Goal: Task Accomplishment & Management: Use online tool/utility

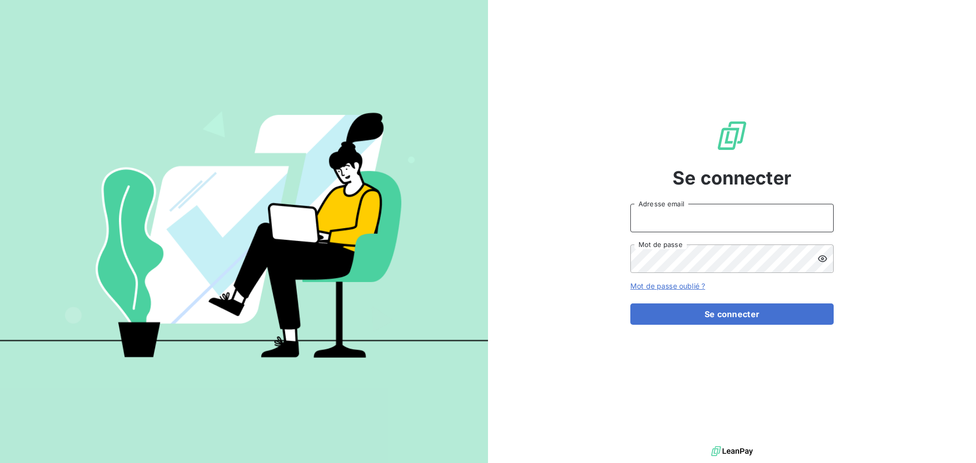
type input "[EMAIL_ADDRESS][DOMAIN_NAME]"
click at [820, 258] on icon at bounding box center [822, 259] width 10 height 10
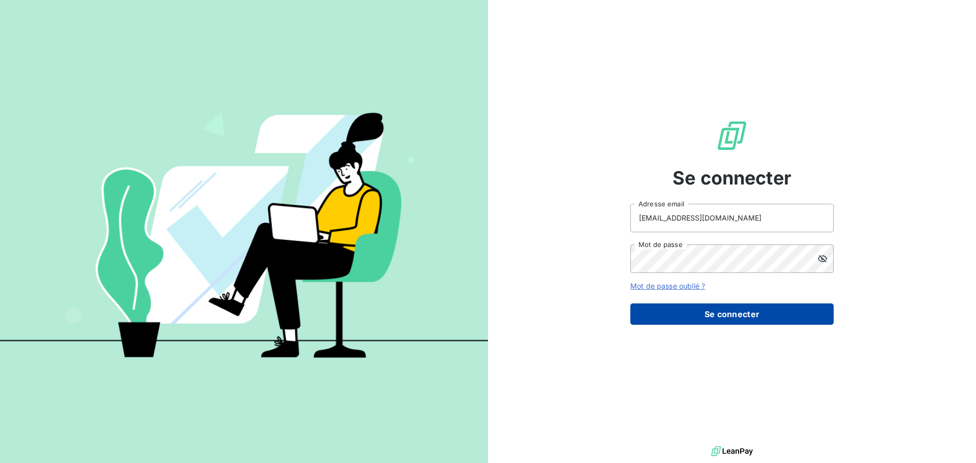
click at [710, 314] on button "Se connecter" at bounding box center [731, 313] width 203 height 21
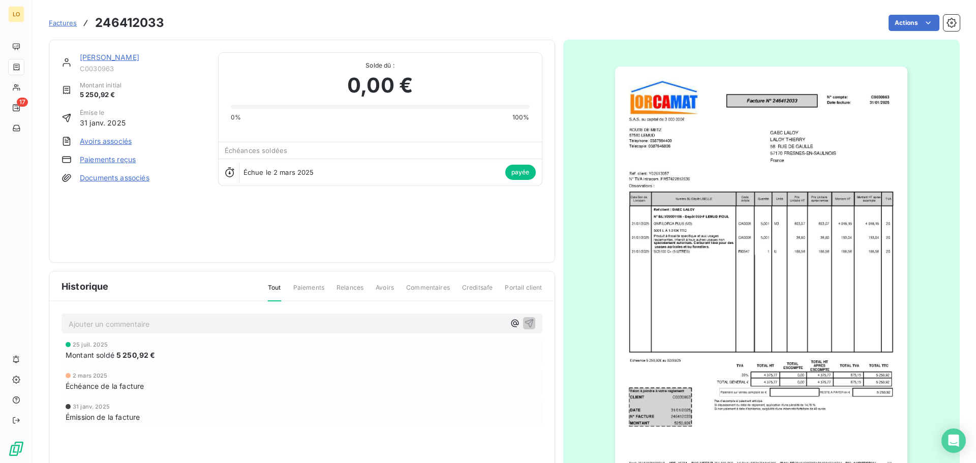
click at [65, 22] on span "Factures" at bounding box center [63, 23] width 28 height 8
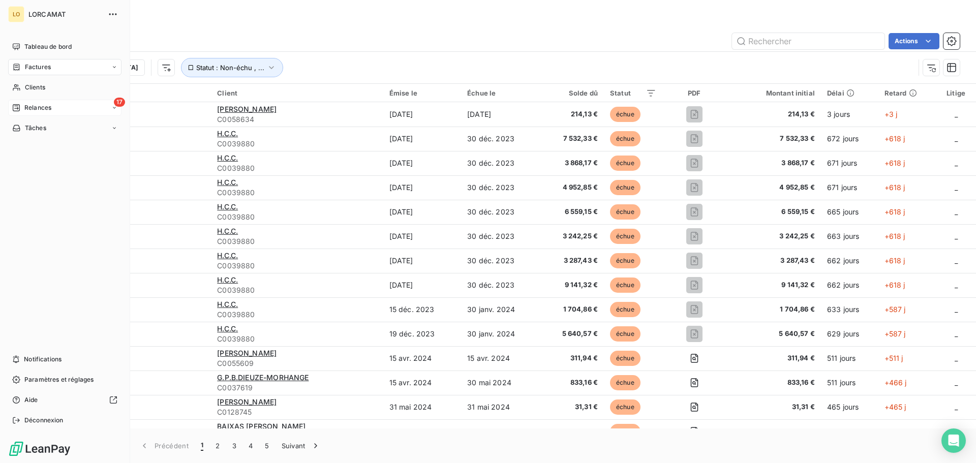
click at [26, 106] on span "Relances" at bounding box center [37, 107] width 27 height 9
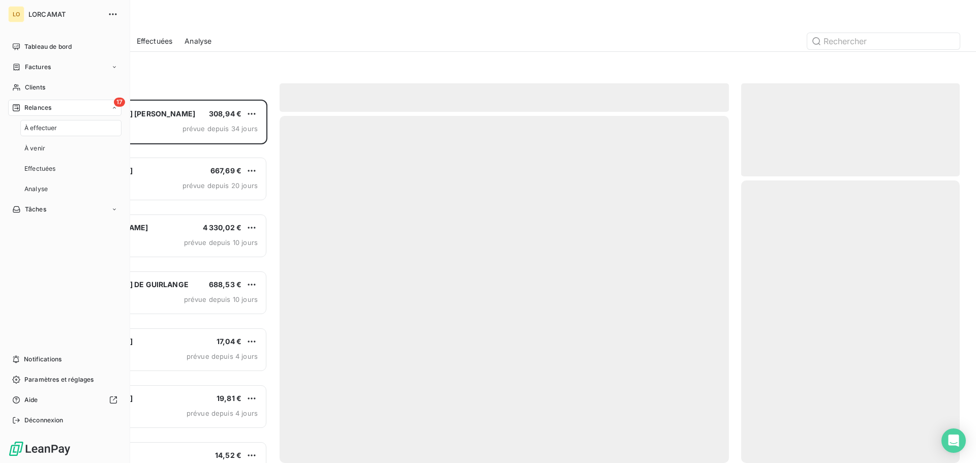
click at [37, 125] on span "À effectuer" at bounding box center [40, 127] width 33 height 9
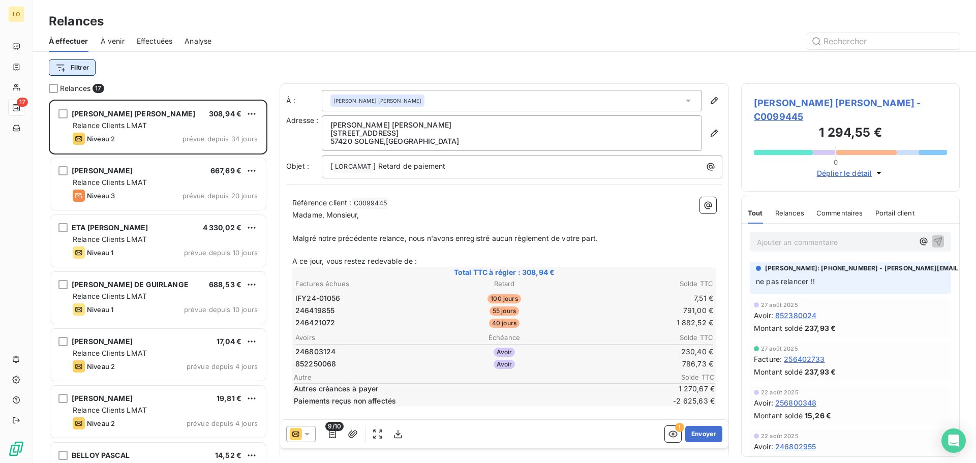
click at [77, 70] on html "LO 17 Relances À effectuer À venir Effectuées Analyse Filtrer Relances 17 [PERS…" at bounding box center [488, 231] width 976 height 463
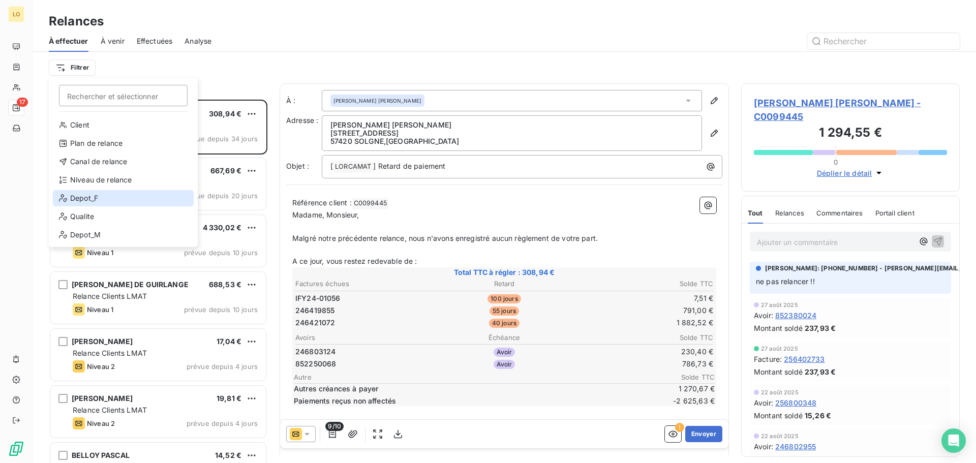
click at [111, 199] on div "Depot_F" at bounding box center [123, 198] width 141 height 16
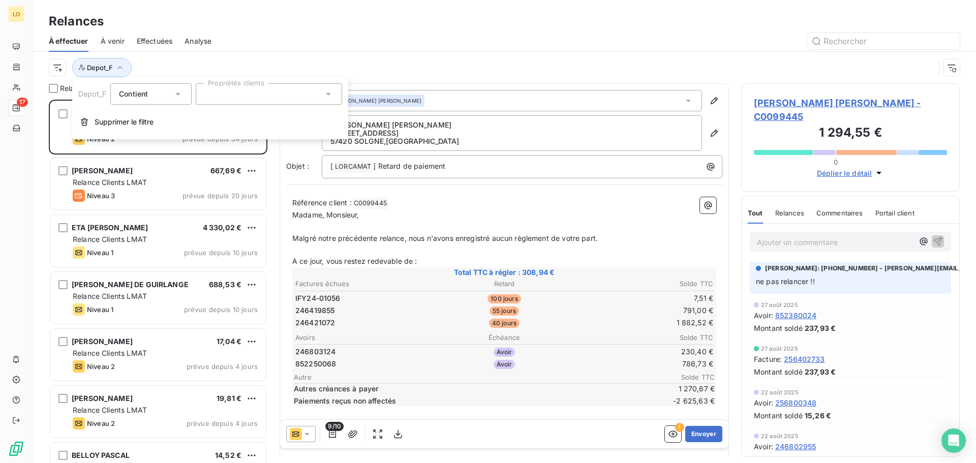
click at [235, 102] on div at bounding box center [269, 93] width 146 height 21
type input "050"
click at [205, 118] on div at bounding box center [208, 118] width 9 height 9
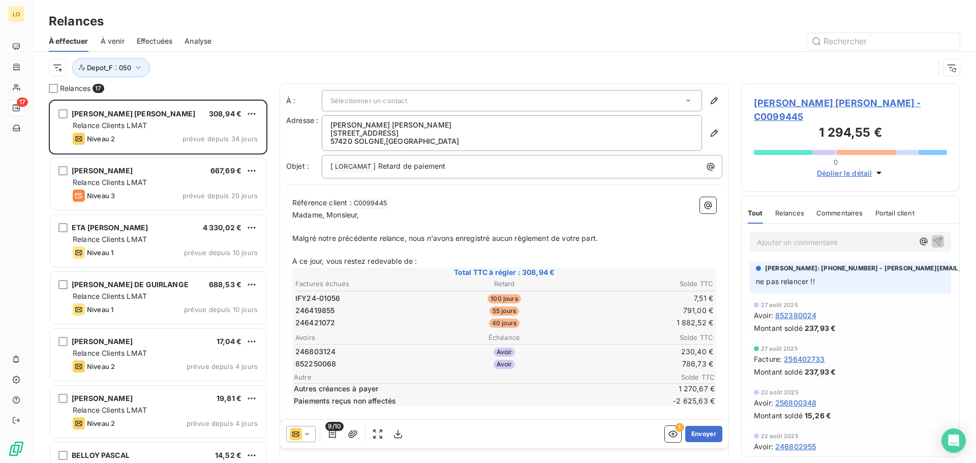
click at [281, 55] on div "Depot_F : 050" at bounding box center [504, 68] width 911 height 32
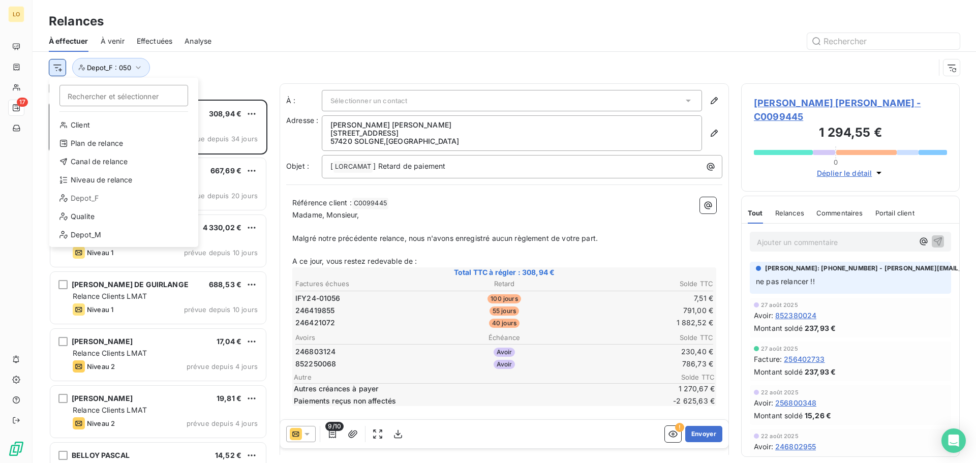
click at [59, 73] on html "LO 17 Relances À effectuer À venir Effectuées Analyse Rechercher et sélectionne…" at bounding box center [488, 231] width 976 height 463
click at [100, 178] on div "Niveau de relance" at bounding box center [123, 180] width 141 height 16
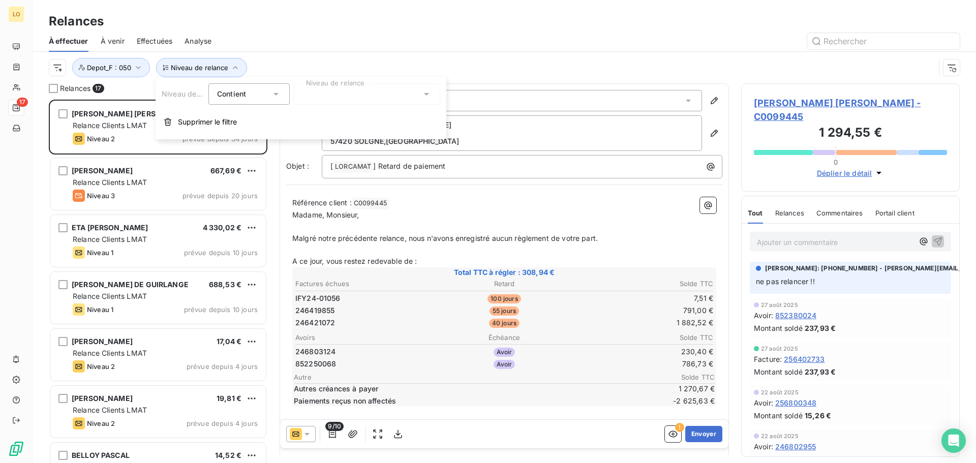
click at [270, 96] on div "Contient is" at bounding box center [244, 94] width 54 height 14
click at [255, 140] on span "Ne contient pas" at bounding box center [256, 136] width 55 height 9
click at [352, 88] on div at bounding box center [367, 93] width 146 height 21
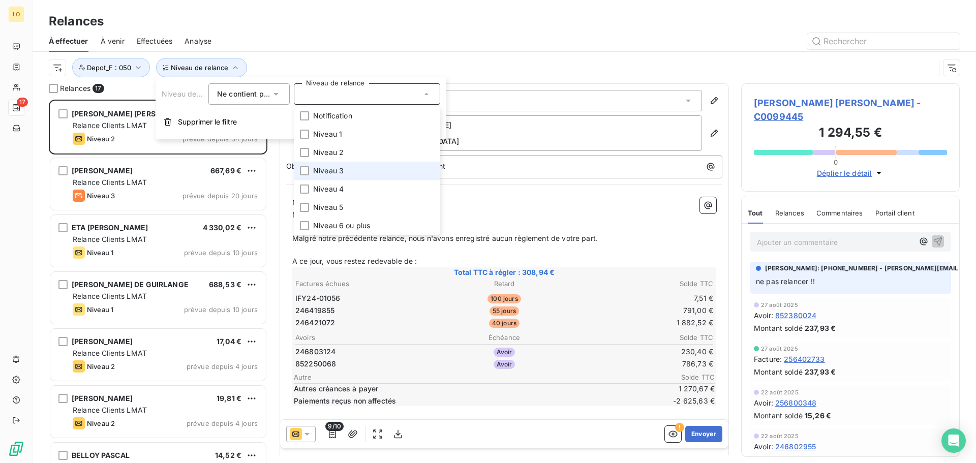
click at [330, 167] on span "Niveau 3" at bounding box center [328, 171] width 30 height 10
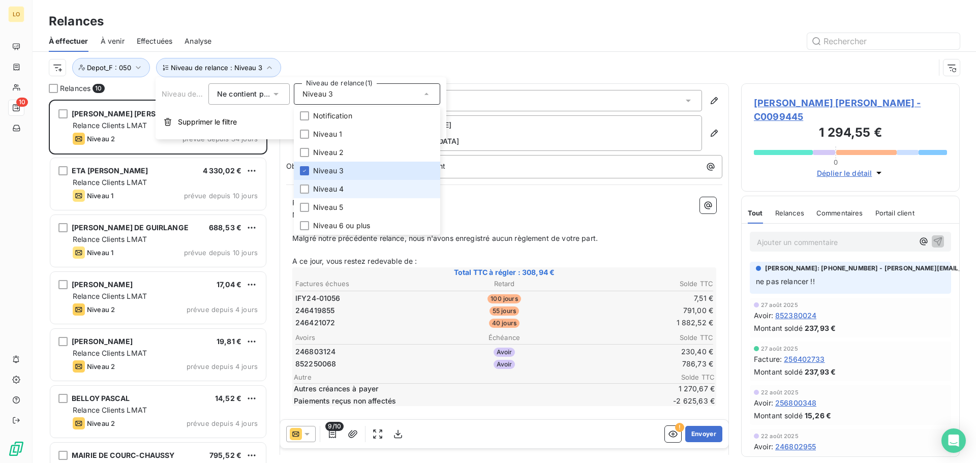
drag, startPoint x: 305, startPoint y: 188, endPoint x: 304, endPoint y: 194, distance: 6.1
click at [305, 189] on div at bounding box center [304, 188] width 9 height 9
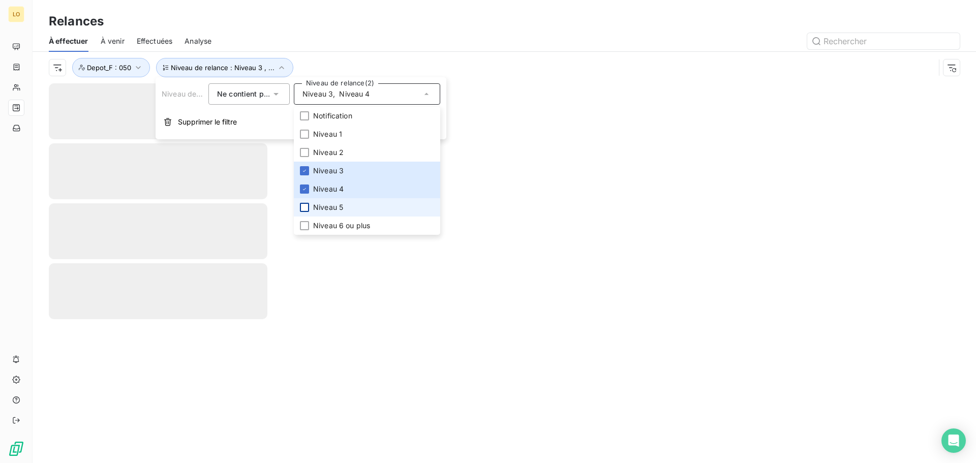
drag, startPoint x: 306, startPoint y: 203, endPoint x: 301, endPoint y: 230, distance: 27.4
click at [306, 203] on div at bounding box center [304, 207] width 9 height 9
click at [302, 232] on li "Niveau 6 ou plus" at bounding box center [367, 225] width 146 height 18
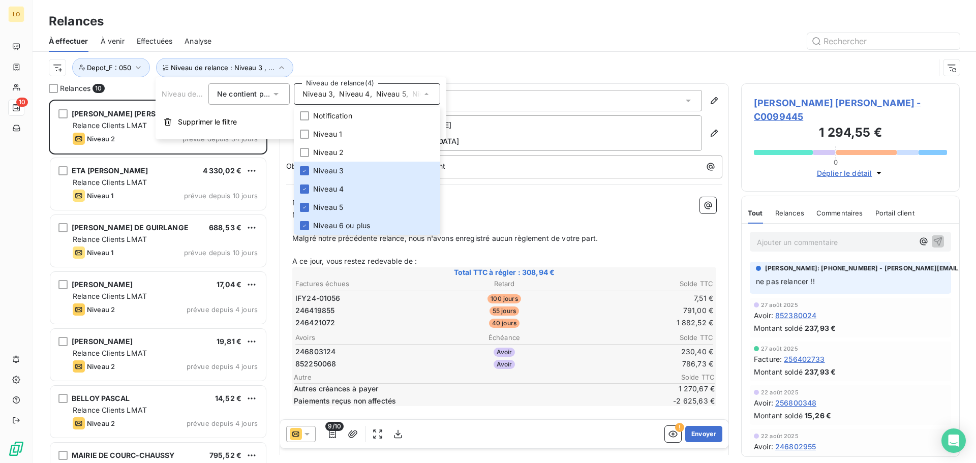
click at [343, 48] on div at bounding box center [592, 41] width 736 height 16
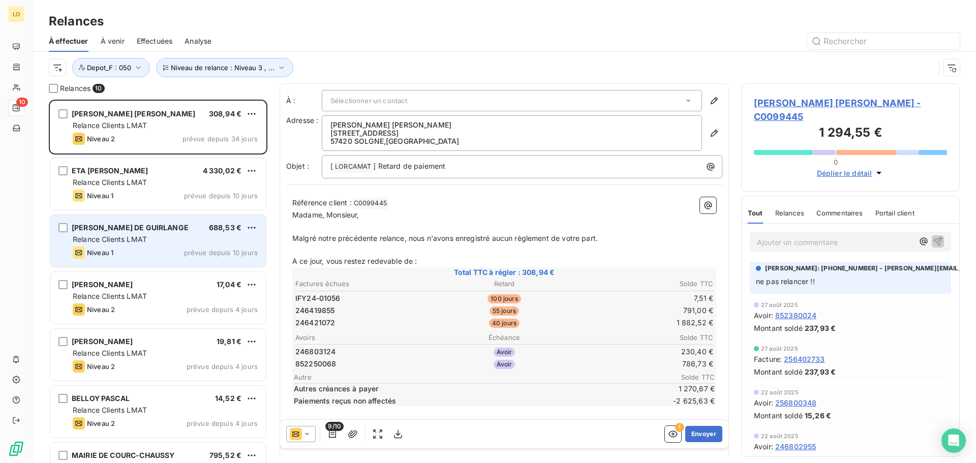
click at [149, 244] on div "[PERSON_NAME] DE GUIRLANGE 688,53 € Relance Clients LMAT Niveau 1 prévue depuis…" at bounding box center [157, 241] width 215 height 52
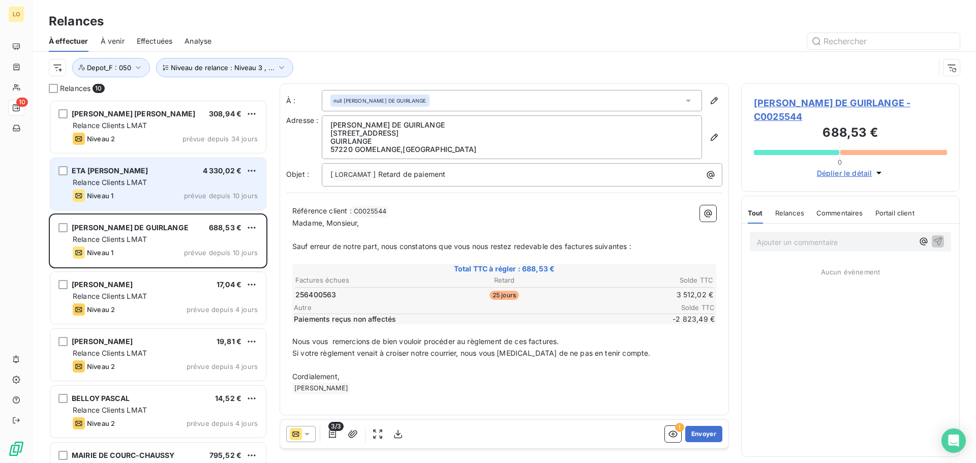
click at [129, 172] on span "ETA [PERSON_NAME]" at bounding box center [110, 170] width 77 height 9
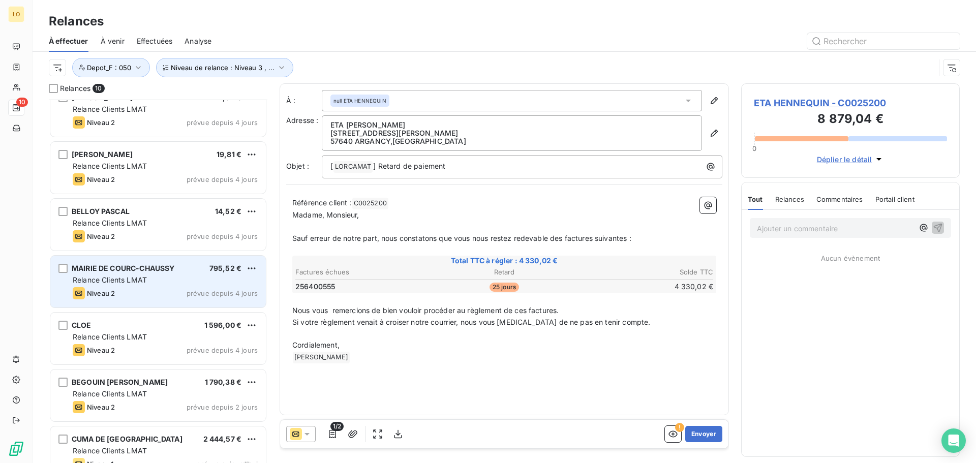
scroll to position [204, 0]
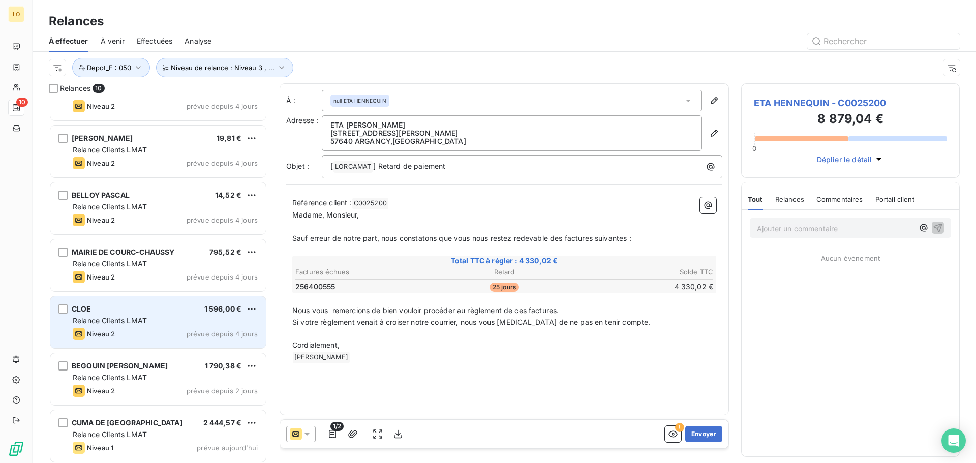
click at [214, 323] on div "Relance Clients LMAT" at bounding box center [165, 321] width 185 height 10
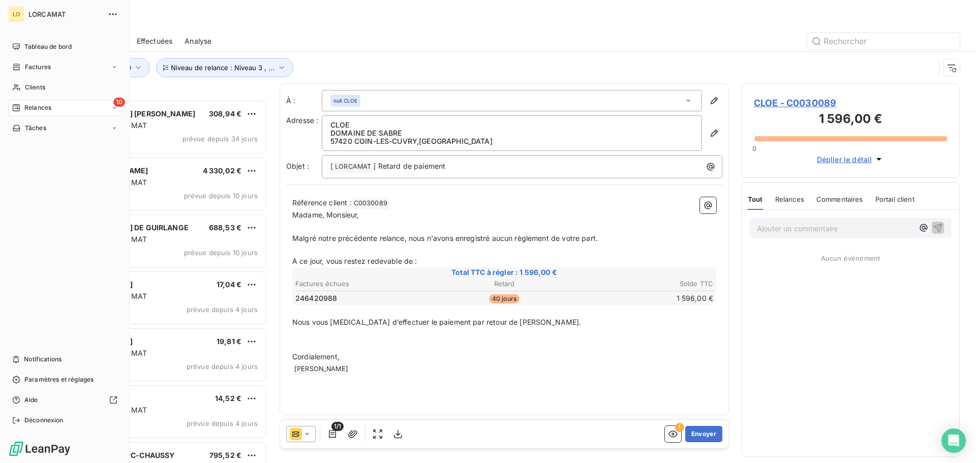
click at [15, 109] on icon at bounding box center [16, 108] width 8 height 8
click at [80, 143] on div "À venir" at bounding box center [70, 148] width 101 height 16
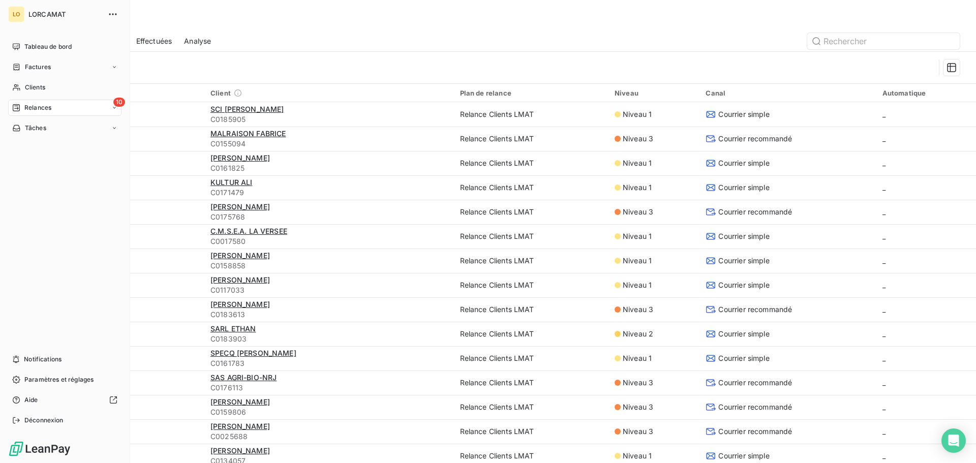
click at [22, 108] on div "Relances" at bounding box center [31, 107] width 39 height 9
click at [63, 184] on div "Analyse" at bounding box center [70, 189] width 101 height 16
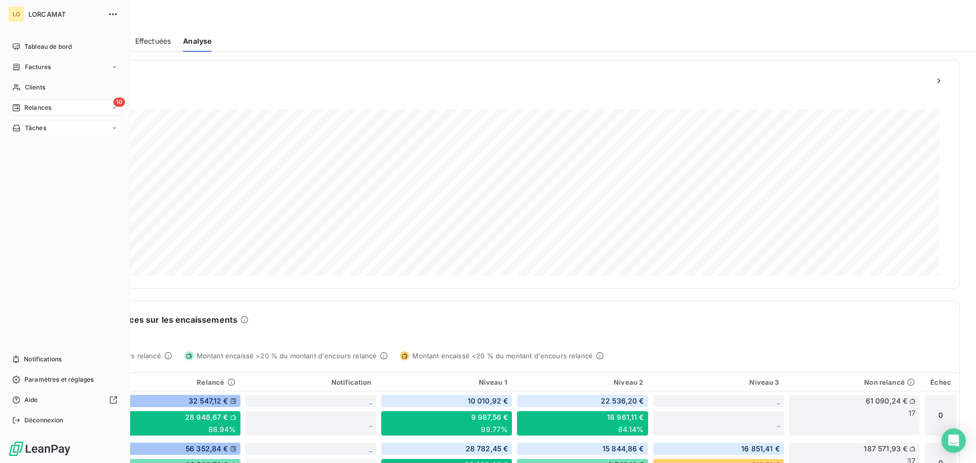
click at [15, 126] on icon at bounding box center [16, 128] width 7 height 6
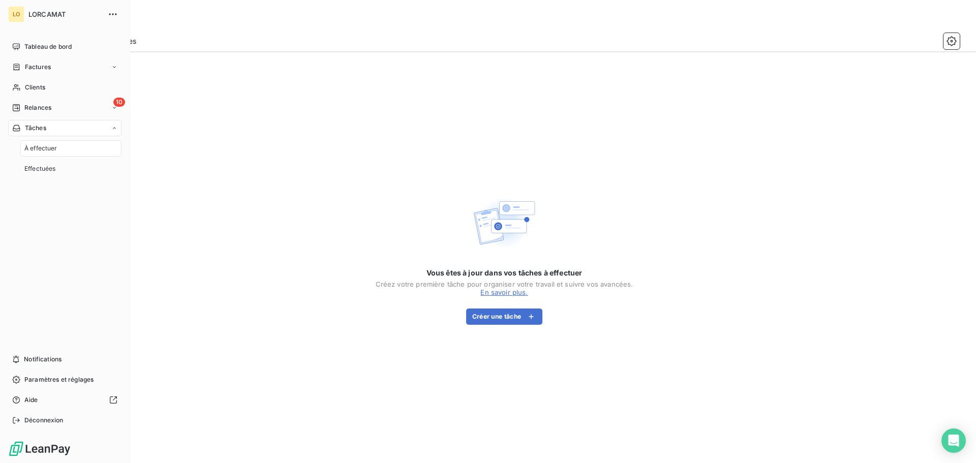
click at [36, 125] on span "Tâches" at bounding box center [35, 127] width 21 height 9
click at [57, 42] on div "Tableau de bord" at bounding box center [64, 47] width 113 height 16
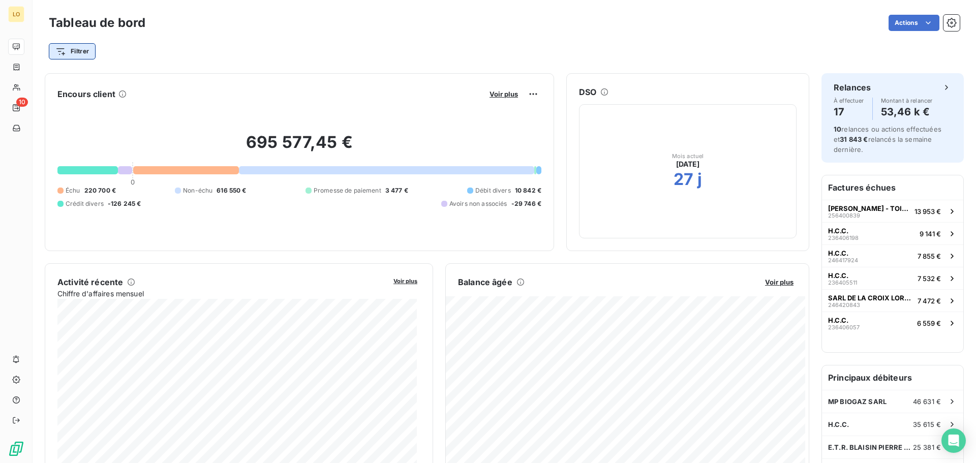
click at [76, 51] on html "LO 10 Tableau de bord Actions Filtrer Encours client Voir plus 695 577,45 € 0 É…" at bounding box center [488, 231] width 976 height 463
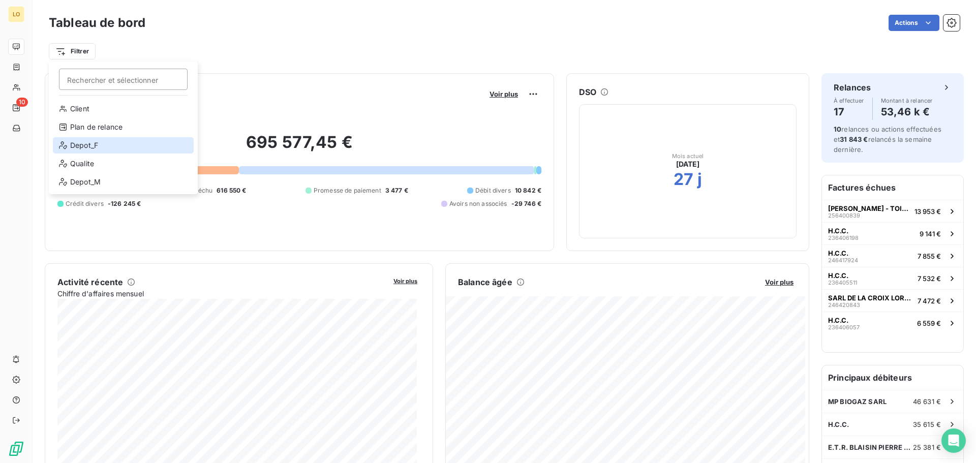
click at [97, 147] on div "Depot_F" at bounding box center [123, 145] width 141 height 16
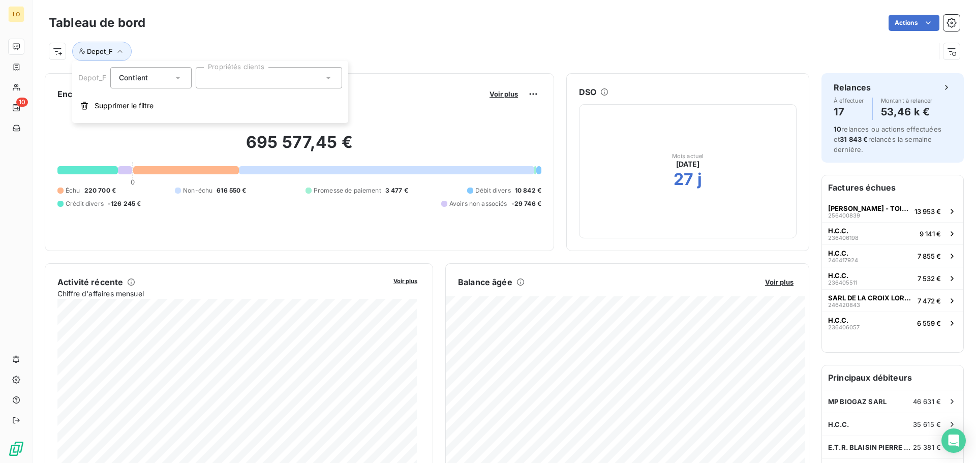
click at [227, 80] on div at bounding box center [269, 77] width 146 height 21
click at [208, 103] on div at bounding box center [208, 102] width 9 height 9
click at [177, 75] on icon at bounding box center [178, 78] width 10 height 10
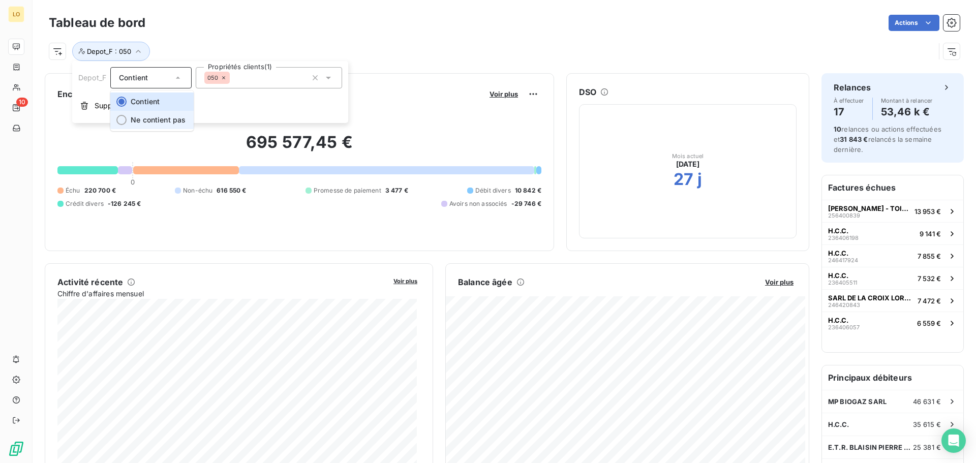
click at [167, 120] on span "Ne contient pas" at bounding box center [158, 119] width 55 height 9
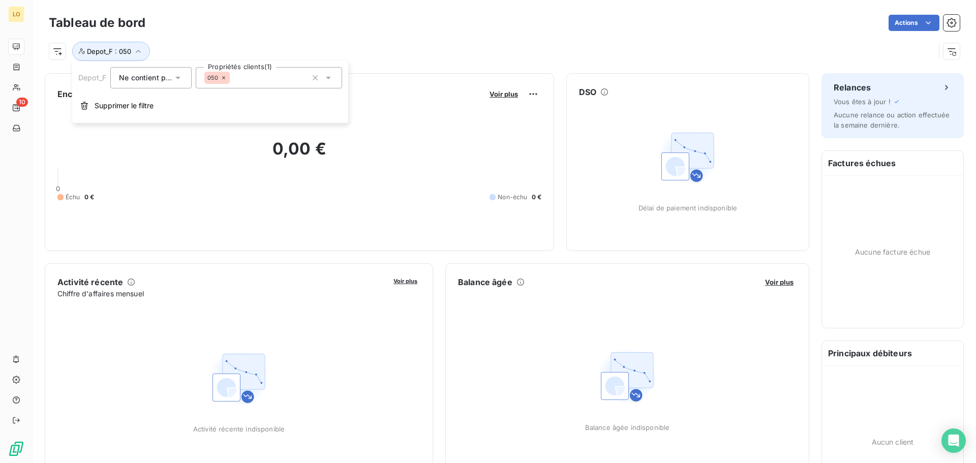
click at [226, 79] on icon at bounding box center [224, 78] width 6 height 6
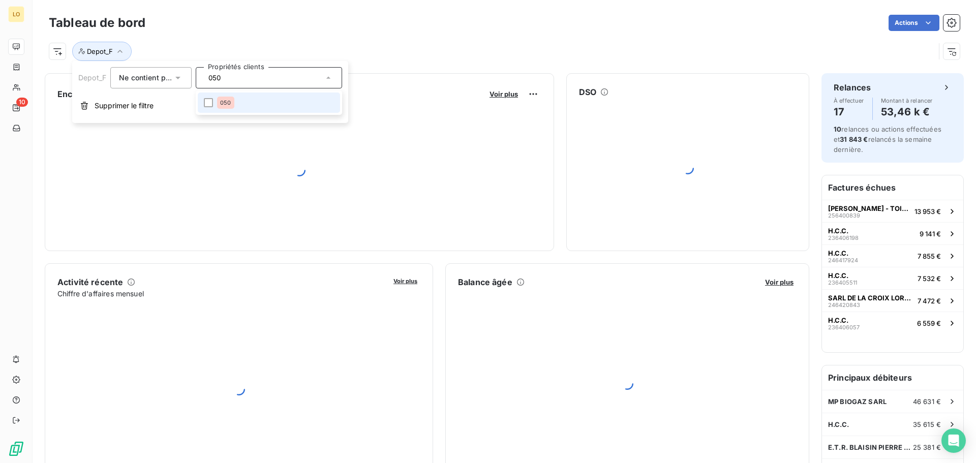
drag, startPoint x: 227, startPoint y: 79, endPoint x: 159, endPoint y: 78, distance: 68.1
click at [159, 78] on div "Depot_F Ne contient pas Propriétés clients 050 050" at bounding box center [210, 77] width 264 height 21
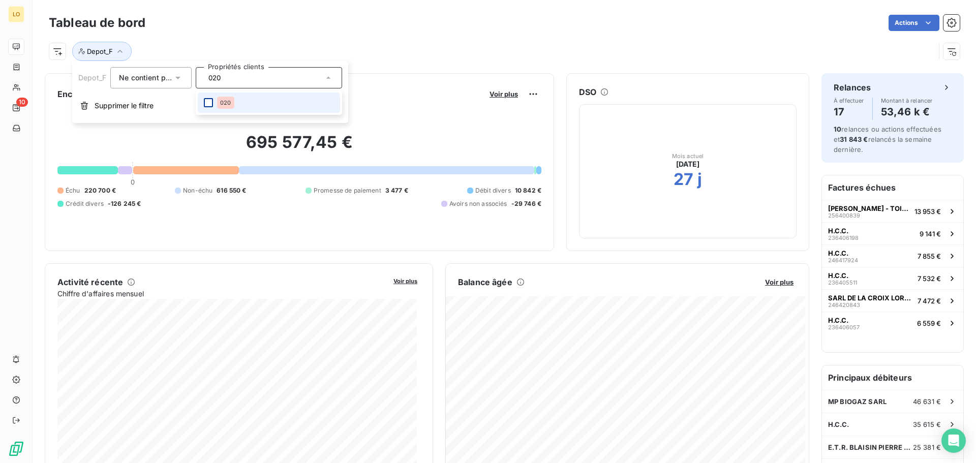
drag, startPoint x: 213, startPoint y: 104, endPoint x: 253, endPoint y: 88, distance: 42.9
click at [213, 104] on li "020" at bounding box center [269, 102] width 142 height 20
click at [209, 102] on div at bounding box center [208, 102] width 9 height 9
type input "065"
click at [207, 103] on div at bounding box center [208, 102] width 9 height 9
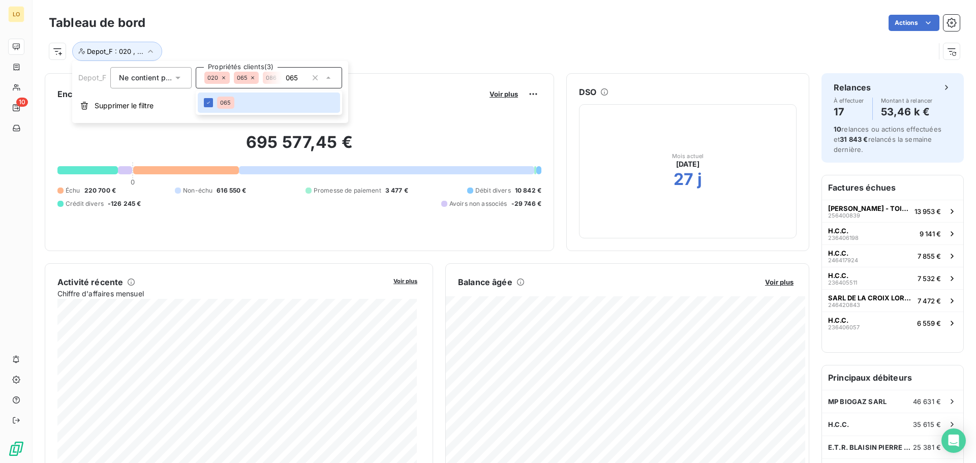
click at [328, 33] on div "Tableau de bord Actions" at bounding box center [504, 22] width 911 height 21
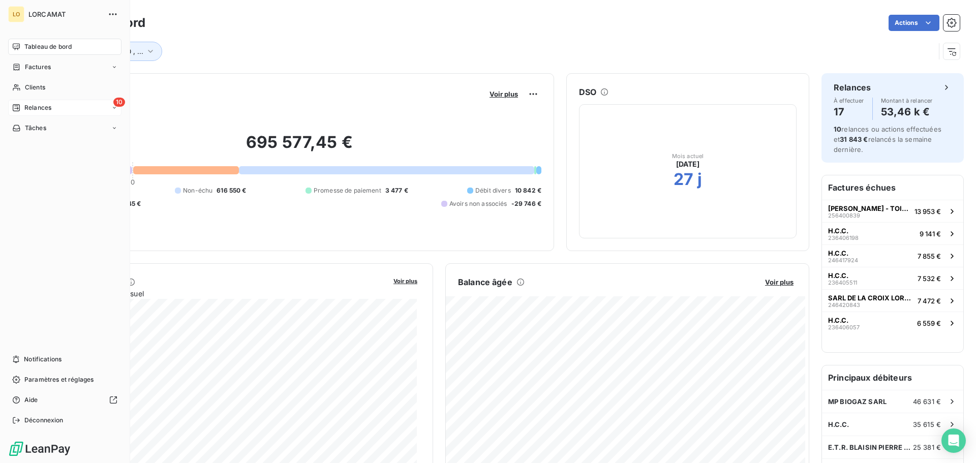
click at [34, 110] on span "Relances" at bounding box center [37, 107] width 27 height 9
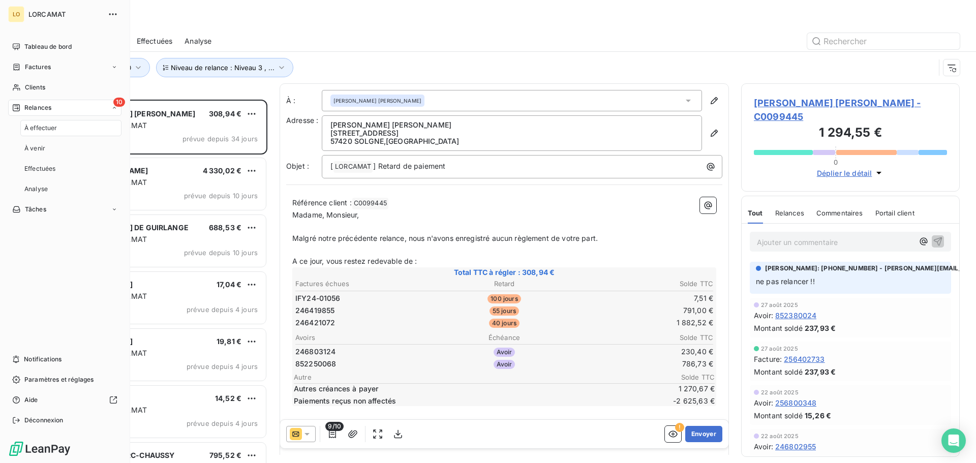
scroll to position [356, 211]
click at [41, 170] on span "Effectuées" at bounding box center [40, 168] width 32 height 9
